Goal: Find specific page/section: Find specific page/section

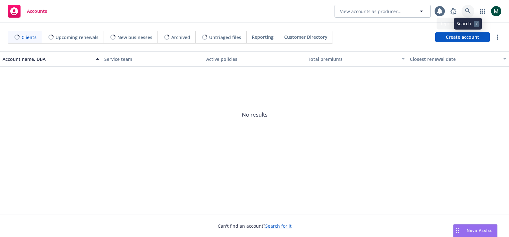
click at [461, 13] on link at bounding box center [467, 11] width 13 height 13
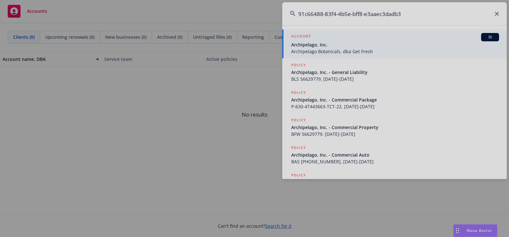
type input "91c66488-83f4-4b5e-bff8-e3aaec3dadb3"
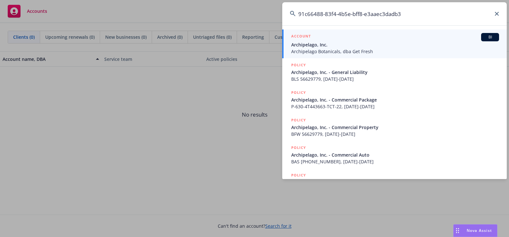
click at [353, 47] on span "Archipelago, Inc." at bounding box center [395, 44] width 208 height 7
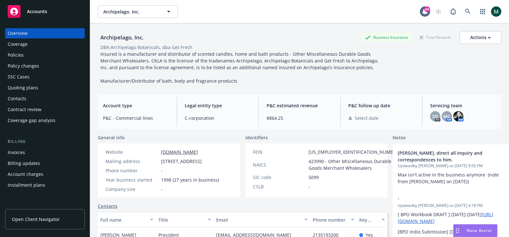
click at [41, 56] on div "Policies" at bounding box center [45, 55] width 74 height 10
